Goal: Communication & Community: Participate in discussion

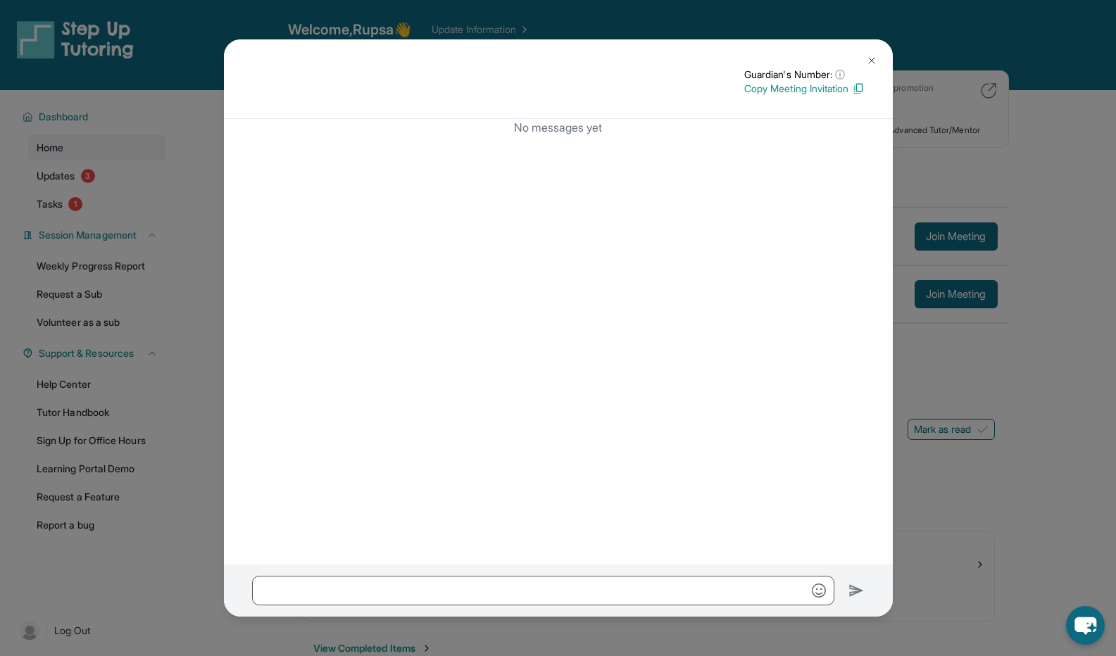
scroll to position [90, 0]
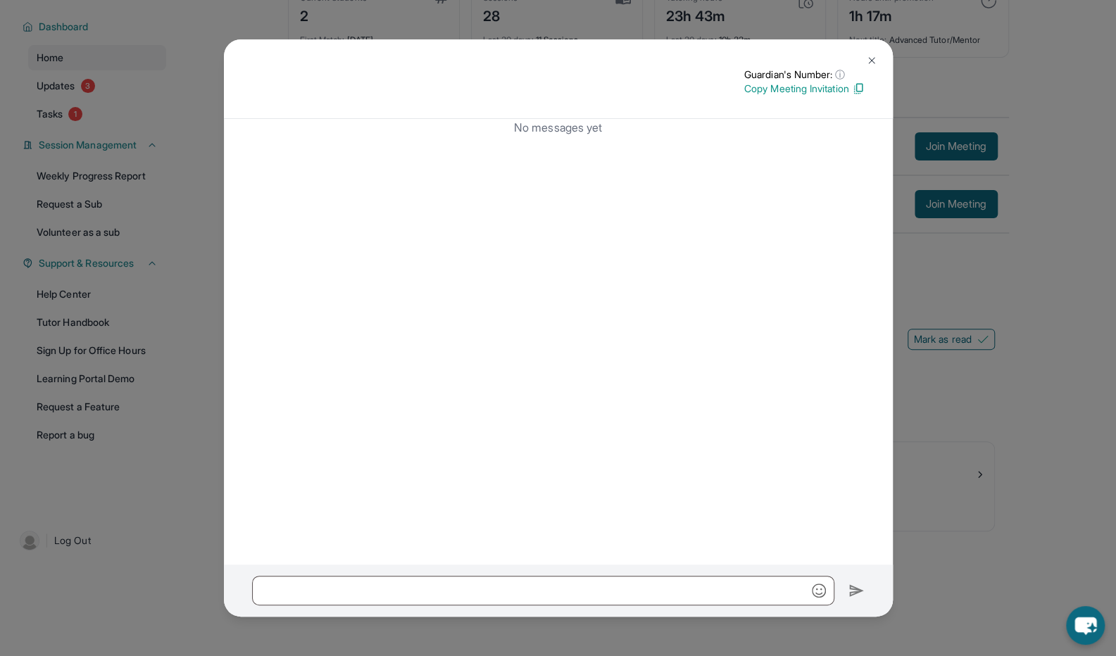
click at [870, 56] on img at bounding box center [871, 60] width 11 height 11
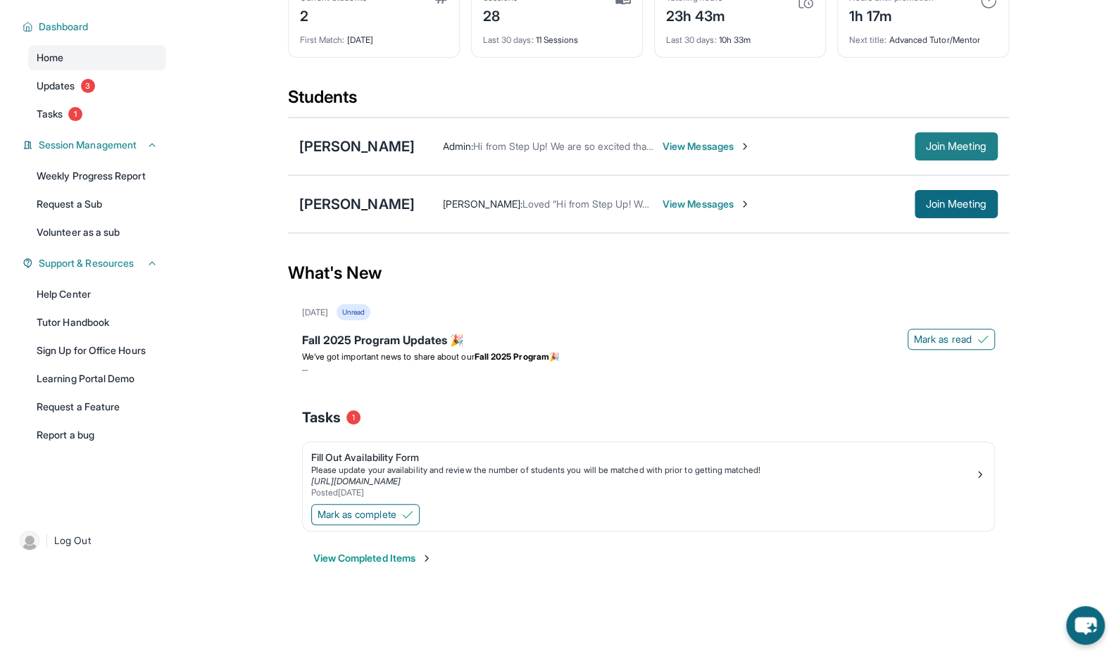
click at [953, 148] on span "Join Meeting" at bounding box center [956, 146] width 61 height 8
click at [711, 149] on span "View Messages" at bounding box center [706, 146] width 88 height 14
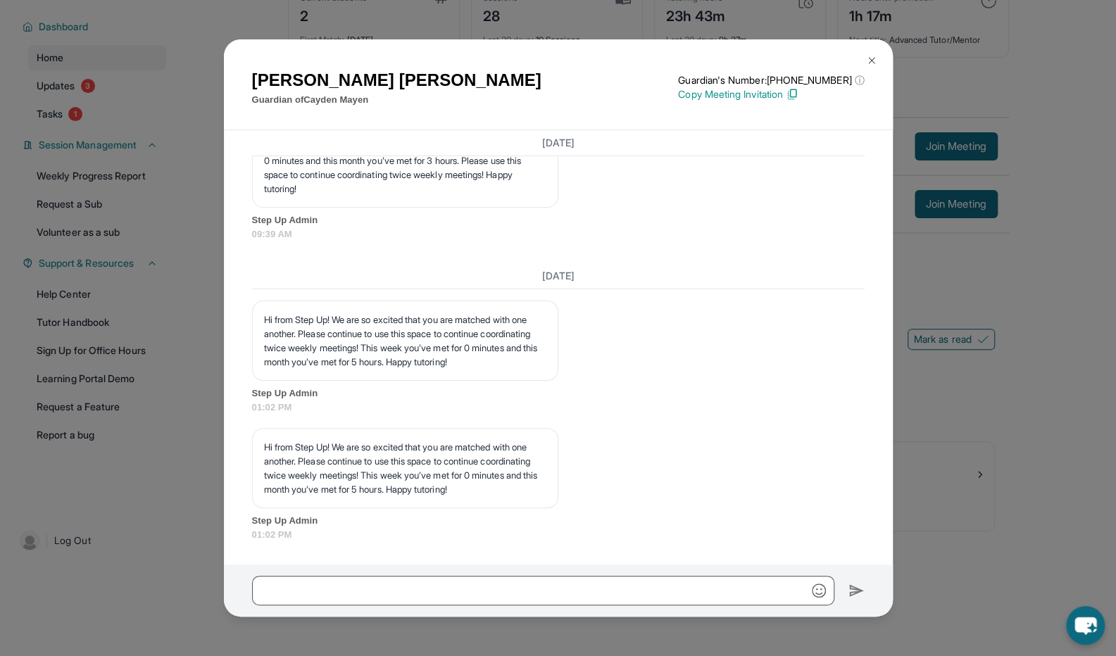
scroll to position [13915, 0]
click at [878, 58] on button at bounding box center [871, 60] width 28 height 28
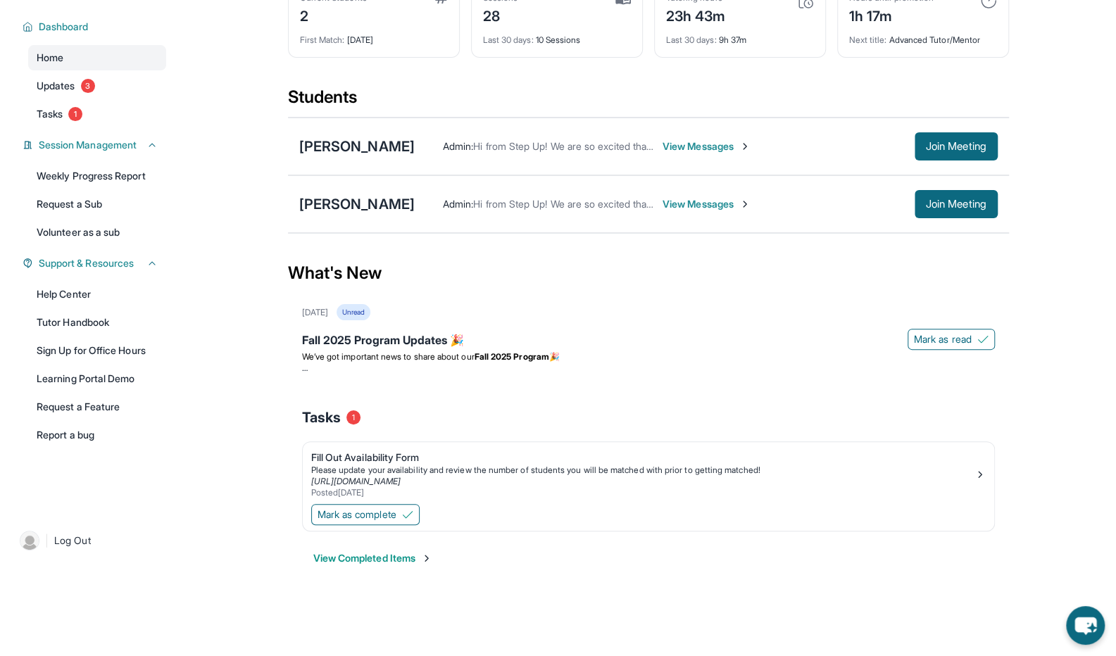
click at [750, 203] on span "View Messages" at bounding box center [706, 204] width 88 height 14
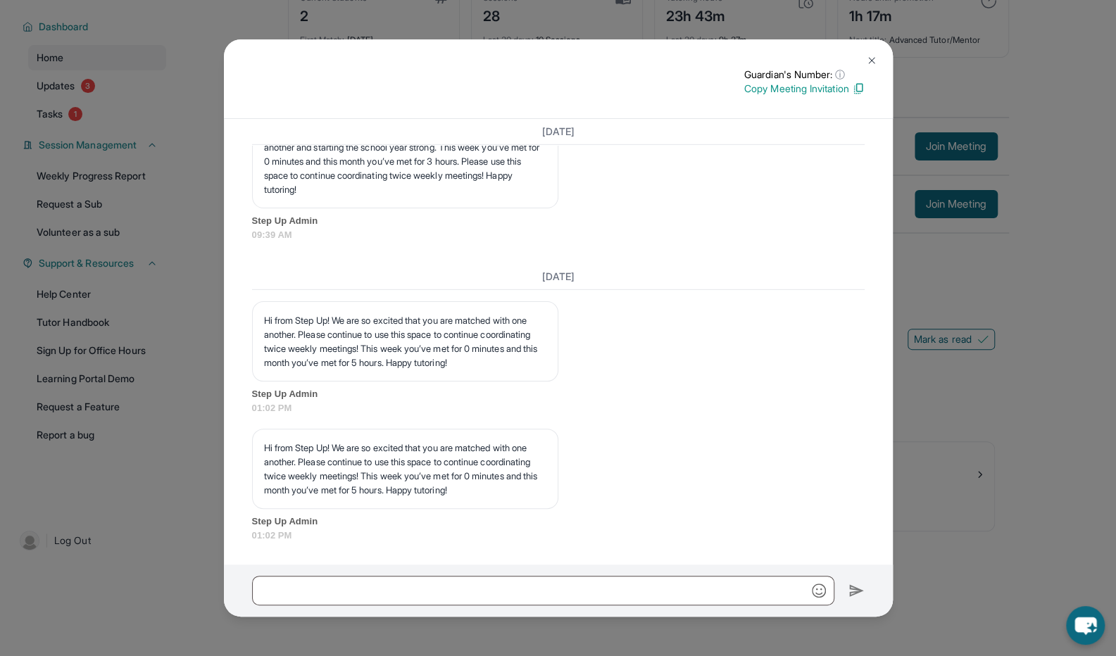
scroll to position [13397, 0]
click at [876, 64] on img at bounding box center [871, 60] width 11 height 11
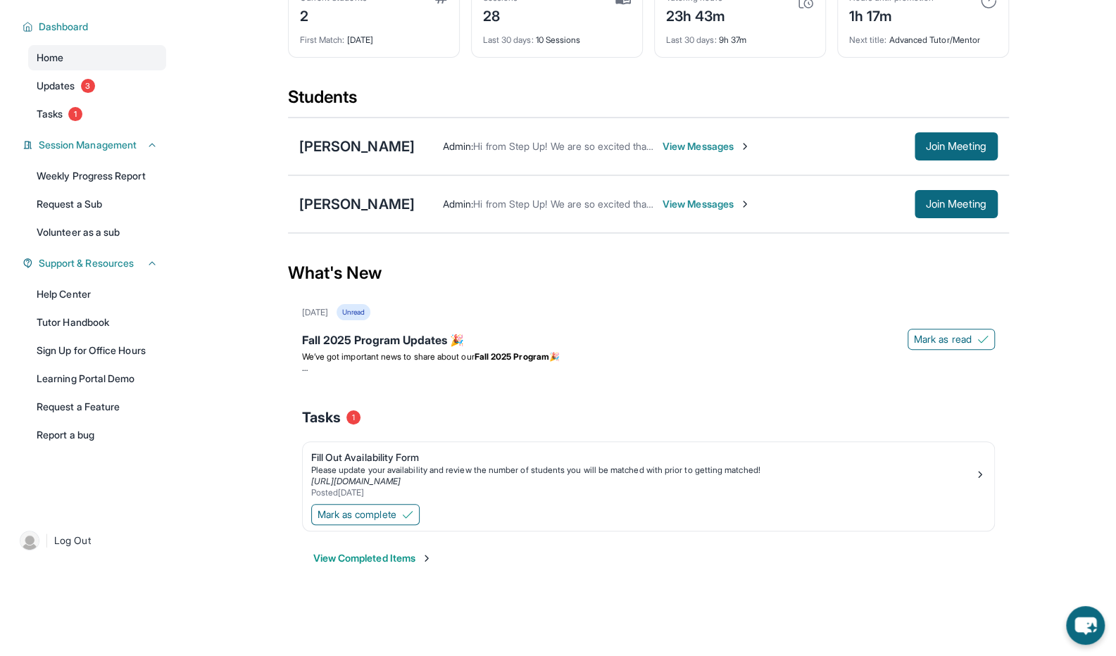
click at [674, 153] on div "Admin : Hi from Step Up! We are so excited that you are matched with one anothe…" at bounding box center [706, 146] width 583 height 28
click at [665, 134] on div "Admin : Hi from Step Up! We are so excited that you are matched with one anothe…" at bounding box center [706, 146] width 583 height 28
click at [672, 146] on span "View Messages" at bounding box center [706, 146] width 88 height 14
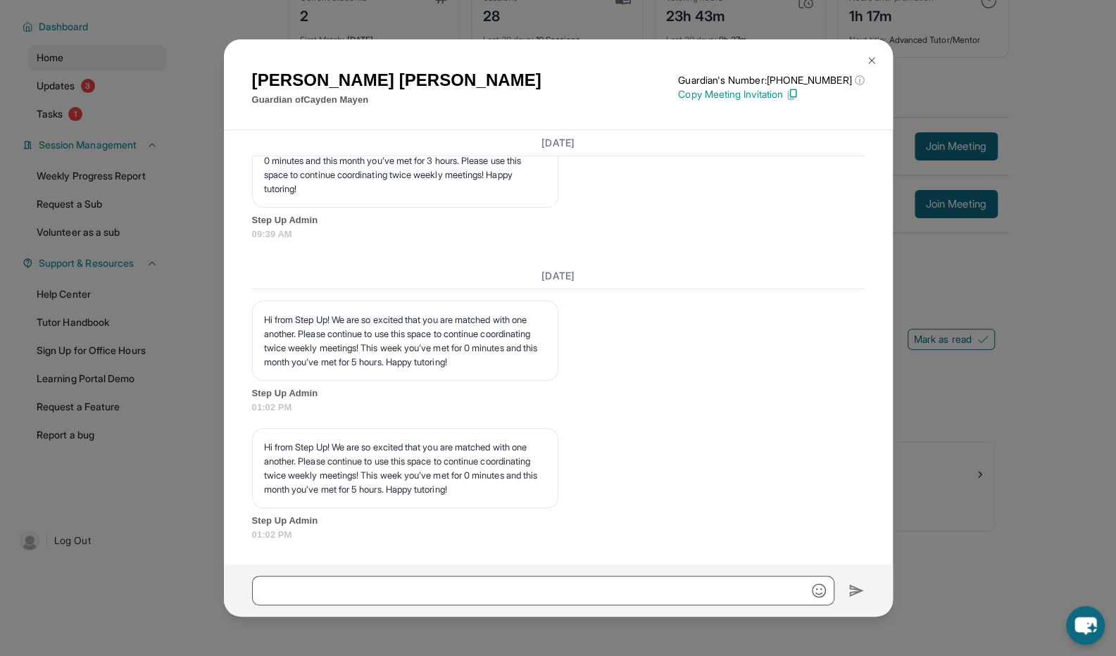
scroll to position [13485, 0]
click at [871, 60] on img at bounding box center [871, 60] width 11 height 11
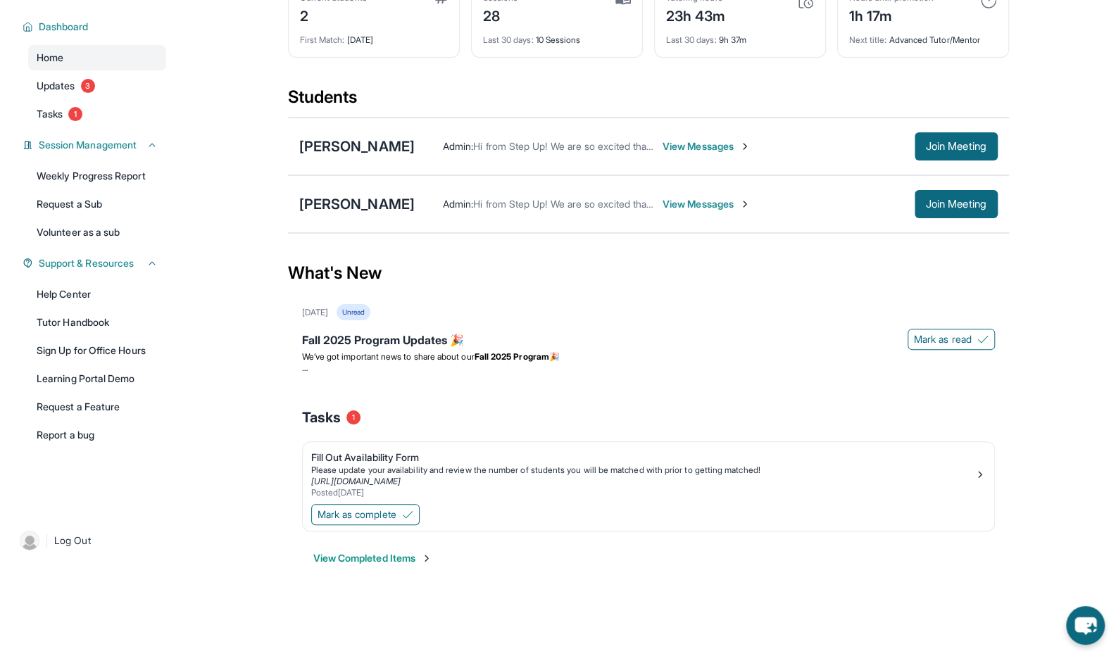
click at [743, 206] on span "View Messages" at bounding box center [706, 204] width 88 height 14
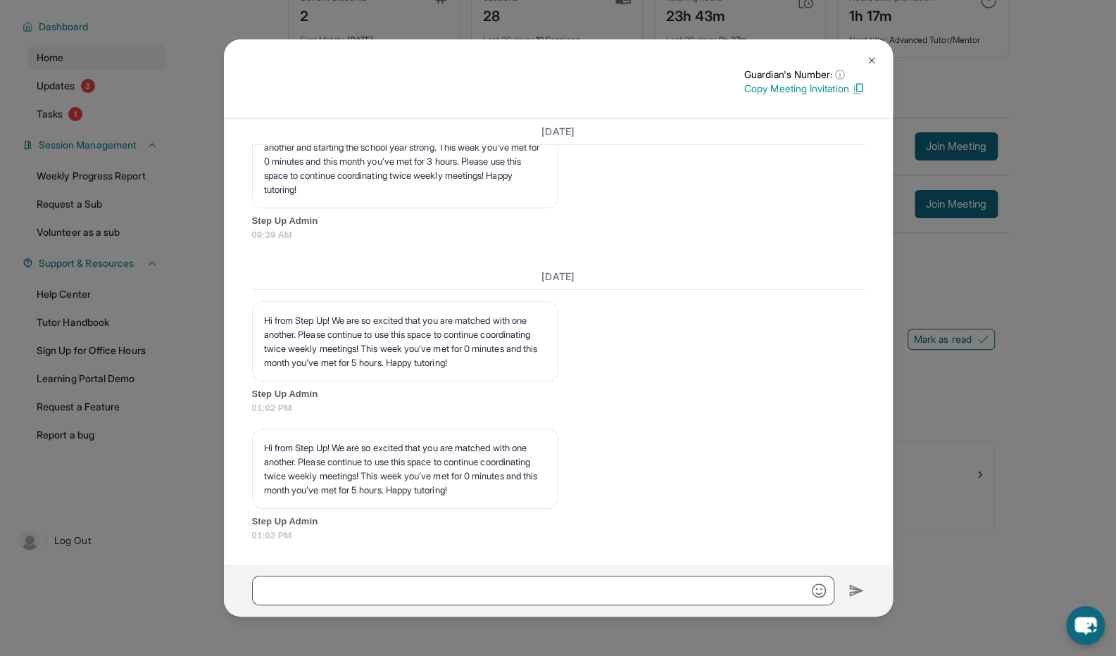
scroll to position [13397, 0]
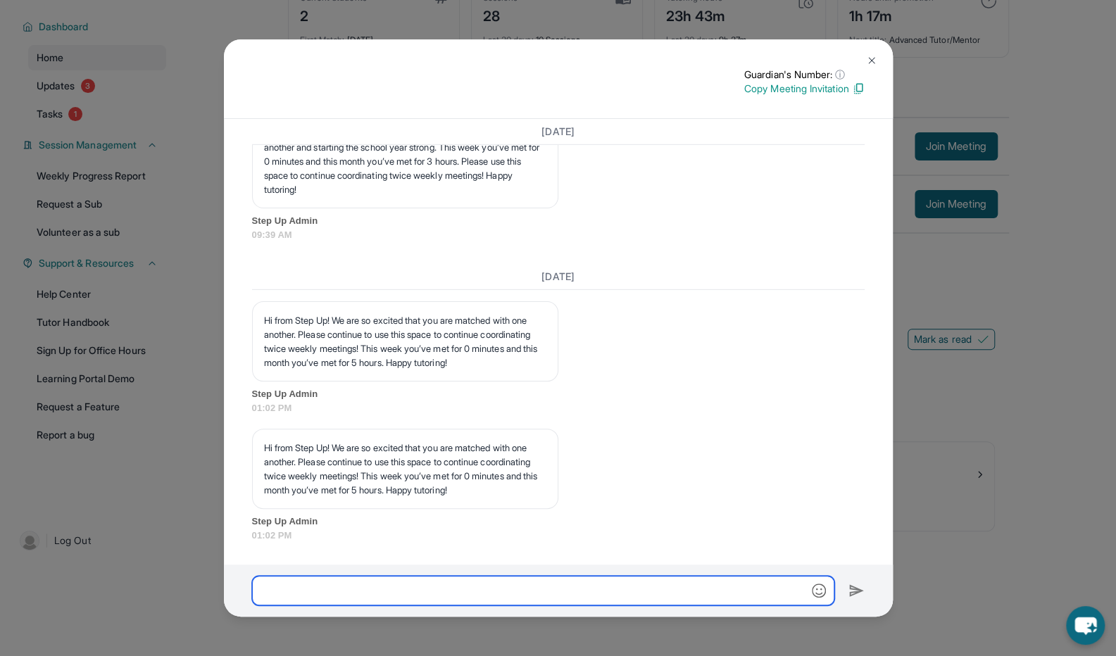
click at [653, 583] on input "text" at bounding box center [543, 591] width 582 height 30
type input "**********"
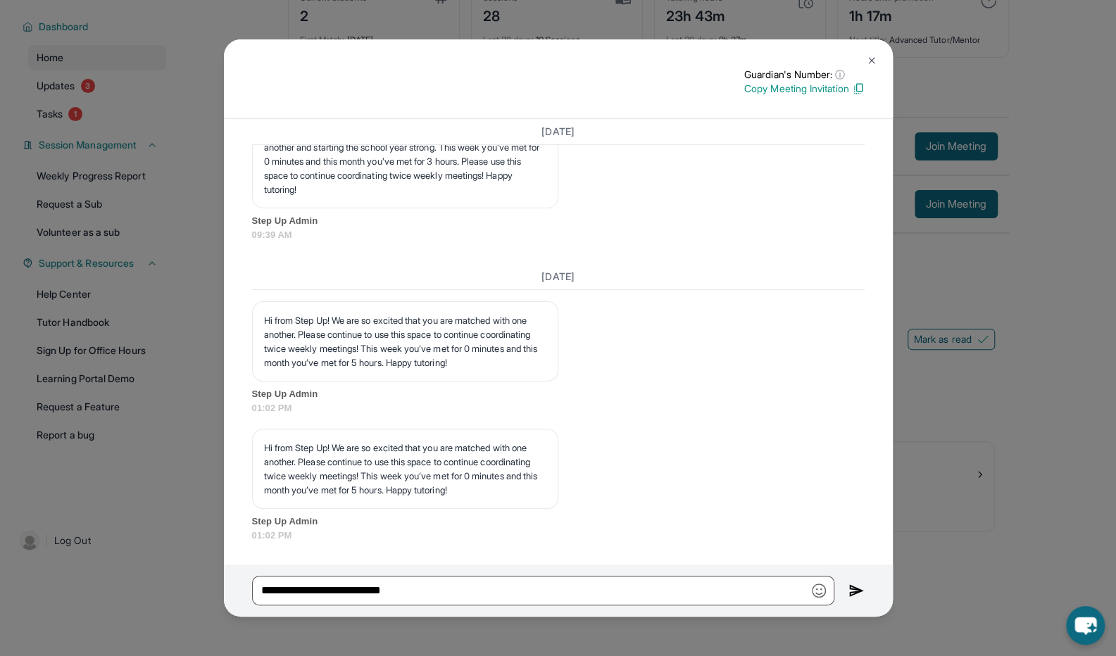
click at [876, 57] on img at bounding box center [871, 60] width 11 height 11
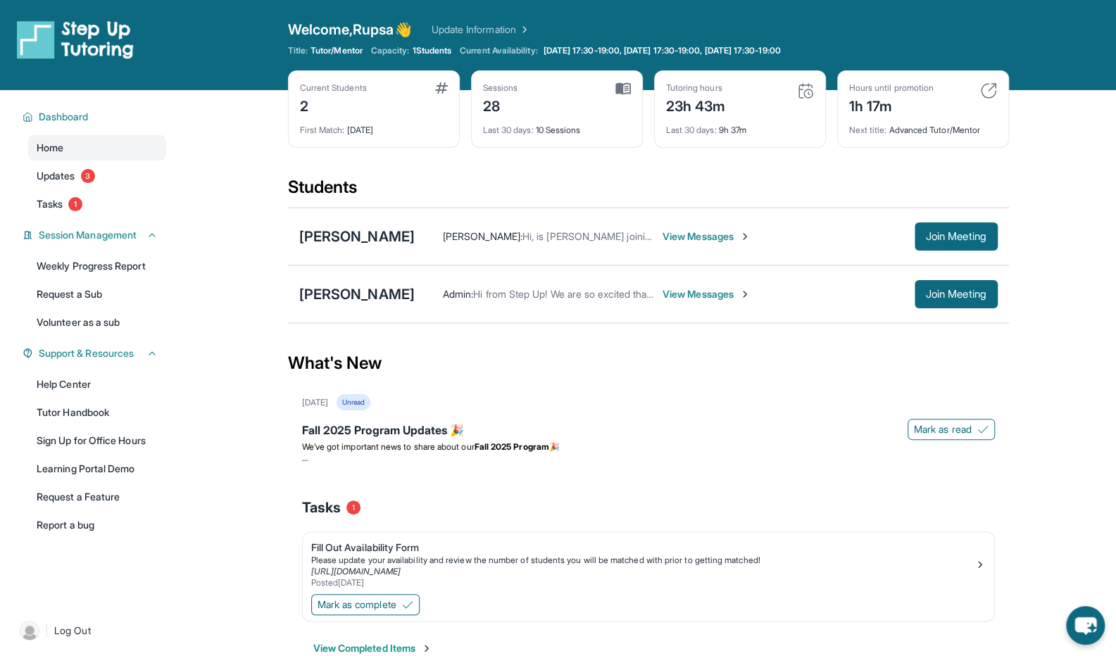
click at [683, 239] on span "View Messages" at bounding box center [706, 236] width 88 height 14
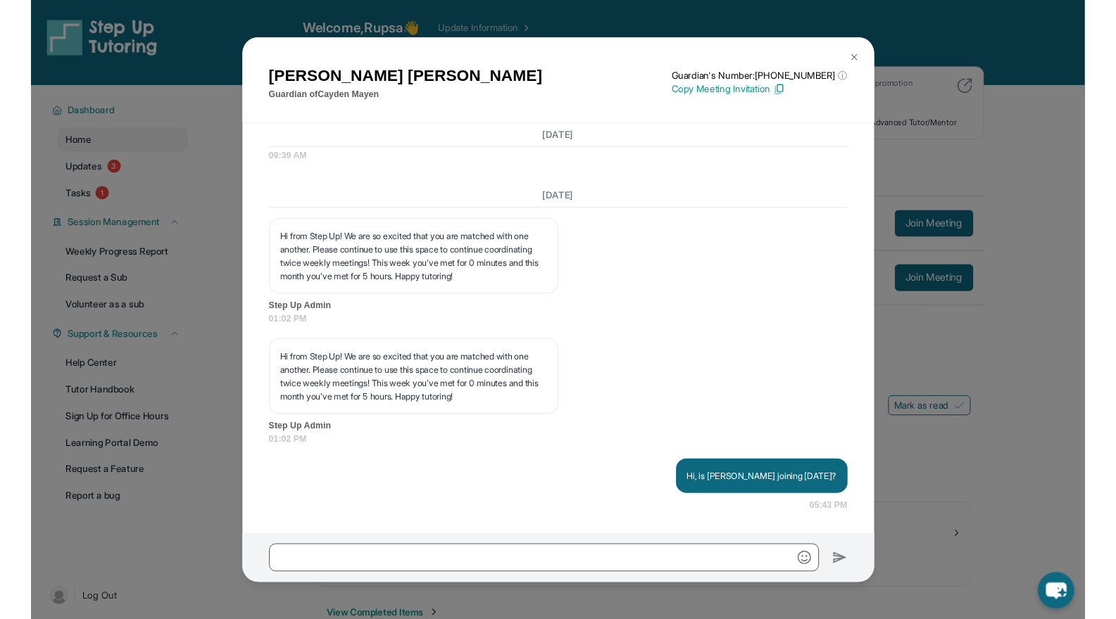
scroll to position [13985, 0]
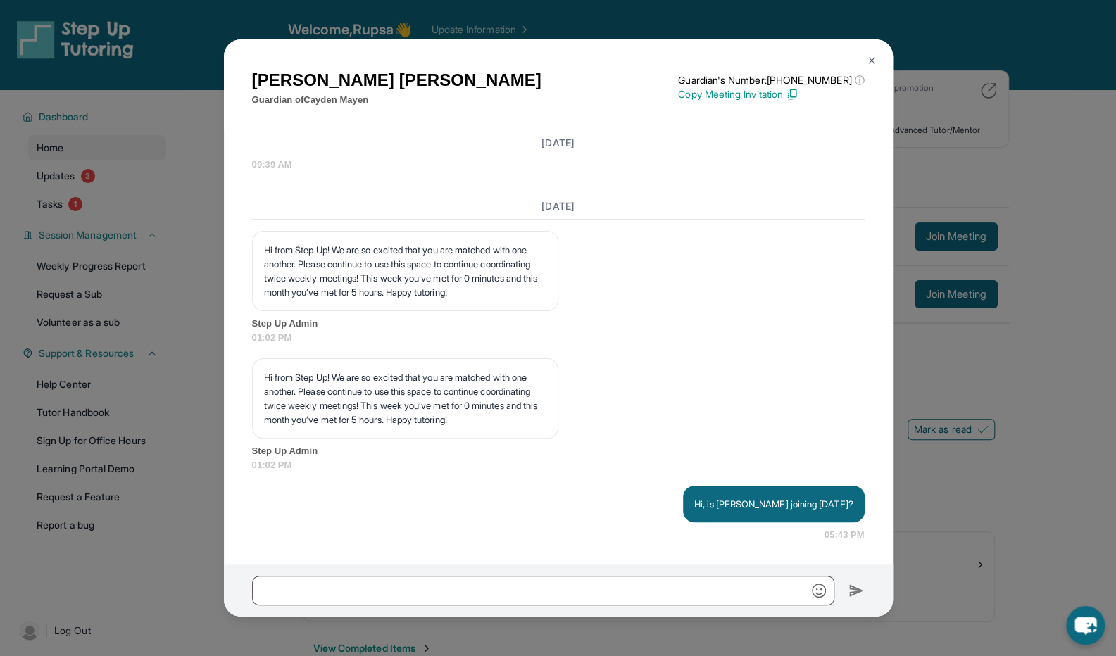
click at [867, 58] on img at bounding box center [871, 60] width 11 height 11
